Goal: Find specific page/section: Find specific page/section

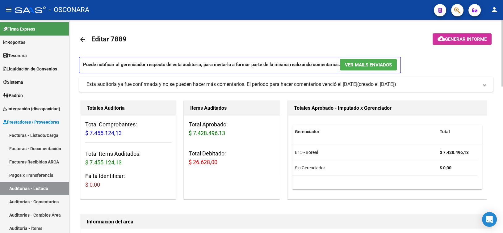
scroll to position [679, 0]
click at [85, 40] on mat-icon "arrow_back" at bounding box center [82, 39] width 7 height 7
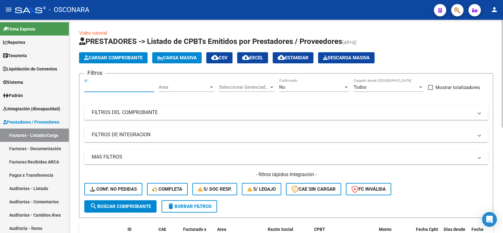
click at [119, 89] on input "Id" at bounding box center [119, 87] width 70 height 6
click at [290, 88] on div "No" at bounding box center [311, 87] width 64 height 6
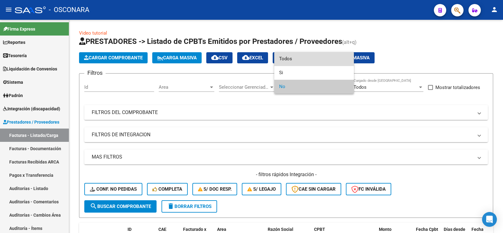
click at [284, 61] on span "Todos" at bounding box center [314, 59] width 70 height 14
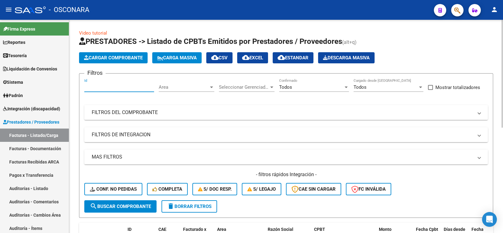
click at [129, 86] on input "Id" at bounding box center [119, 87] width 70 height 6
click at [173, 110] on mat-panel-title "FILTROS DEL COMPROBANTE" at bounding box center [282, 112] width 381 height 7
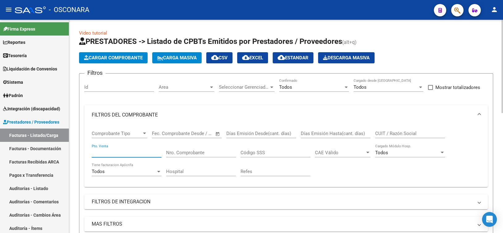
click at [113, 151] on input "Pto. Venta" at bounding box center [127, 153] width 70 height 6
type input "4"
click at [178, 155] on div "Nro. Comprobante" at bounding box center [201, 150] width 70 height 13
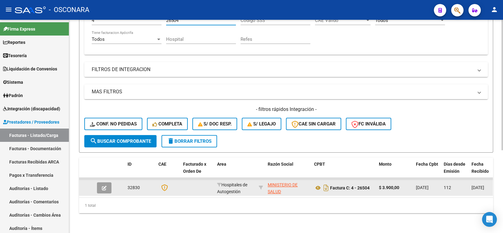
scroll to position [135, 0]
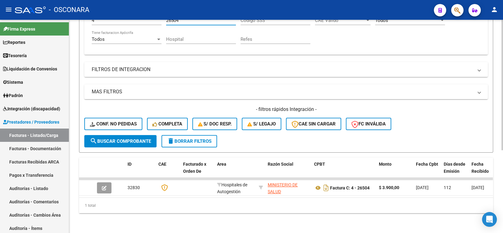
type input "26504"
